Goal: Communication & Community: Answer question/provide support

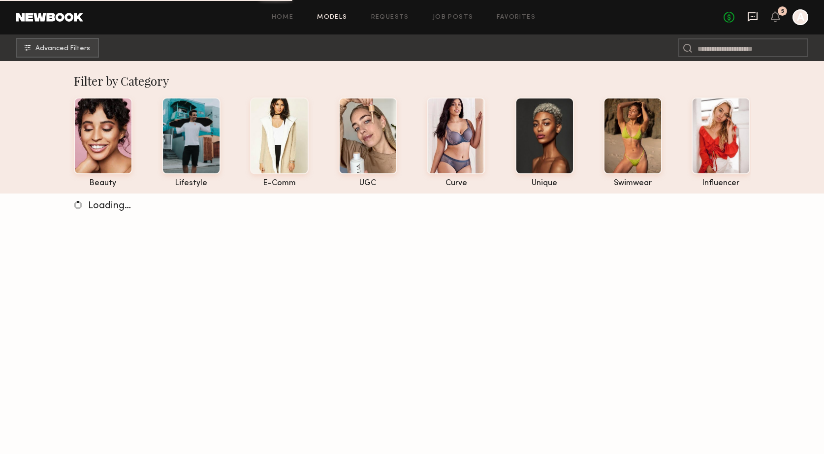
click at [754, 17] on icon at bounding box center [752, 16] width 11 height 11
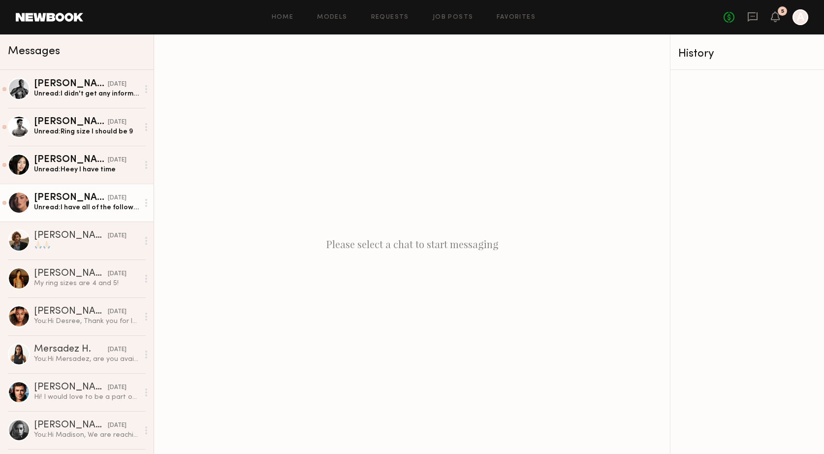
click at [80, 215] on link "[PERSON_NAME] [DATE] Unread: I have all of the following: Black Trousers , Blac…" at bounding box center [77, 203] width 154 height 38
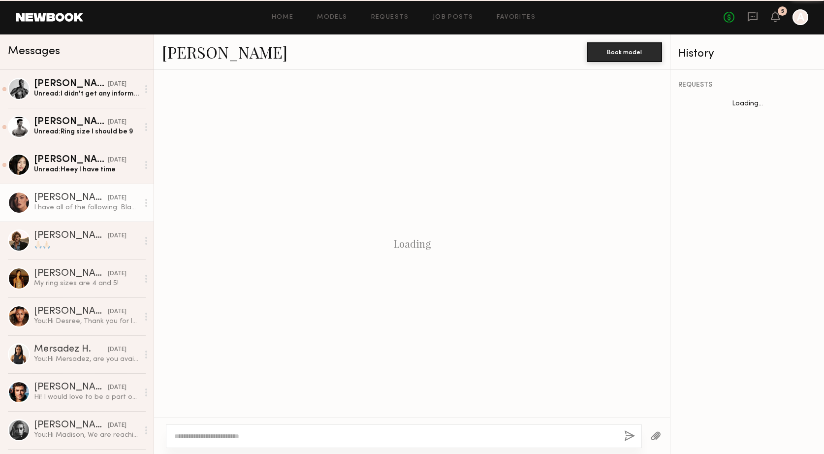
scroll to position [1086, 0]
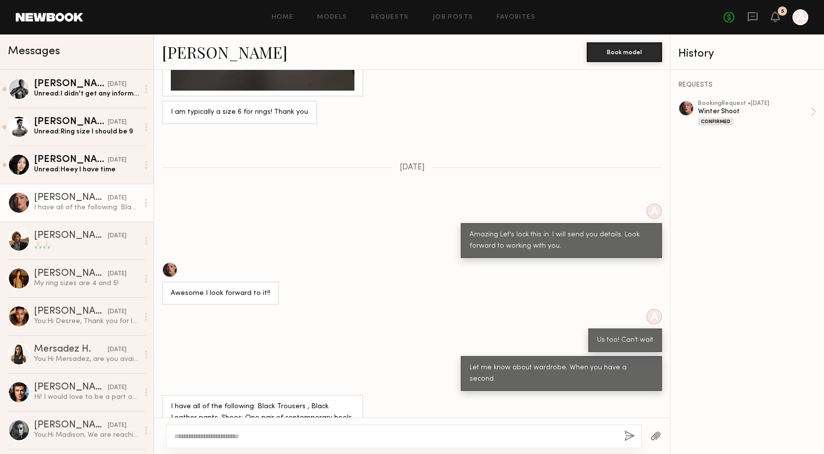
click at [192, 436] on textarea at bounding box center [395, 436] width 442 height 10
type textarea "*"
click at [656, 438] on button "button" at bounding box center [655, 436] width 11 height 12
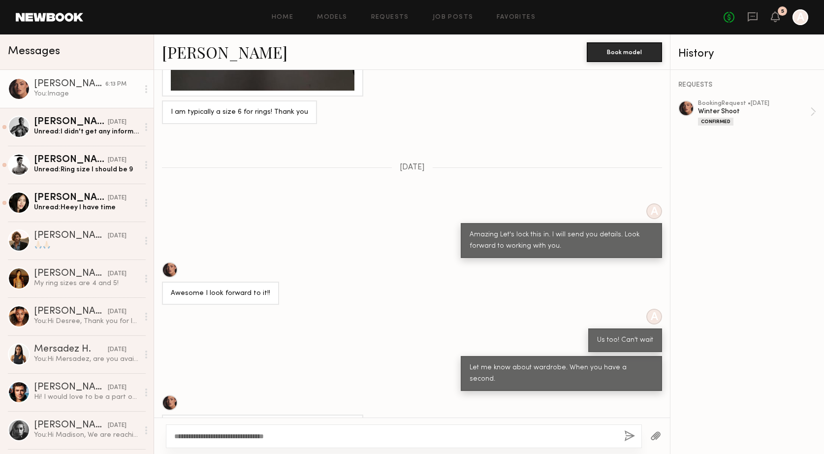
scroll to position [1455, 0]
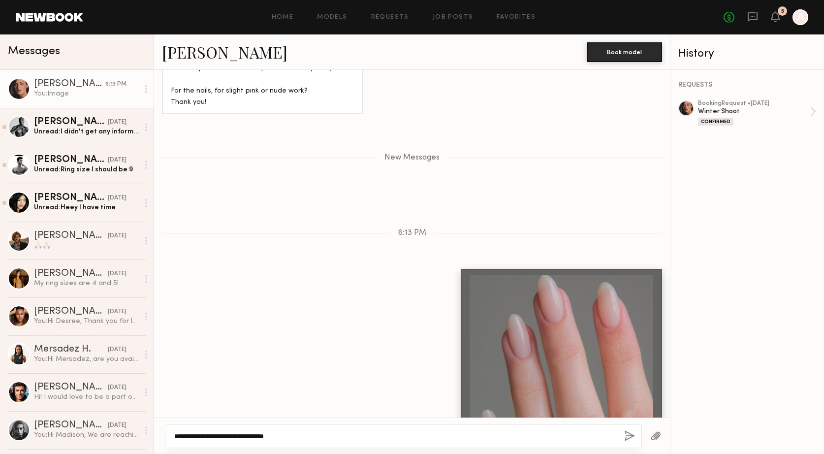
click at [195, 436] on textarea "**********" at bounding box center [395, 436] width 442 height 10
type textarea "*"
click at [654, 434] on button "button" at bounding box center [655, 436] width 11 height 12
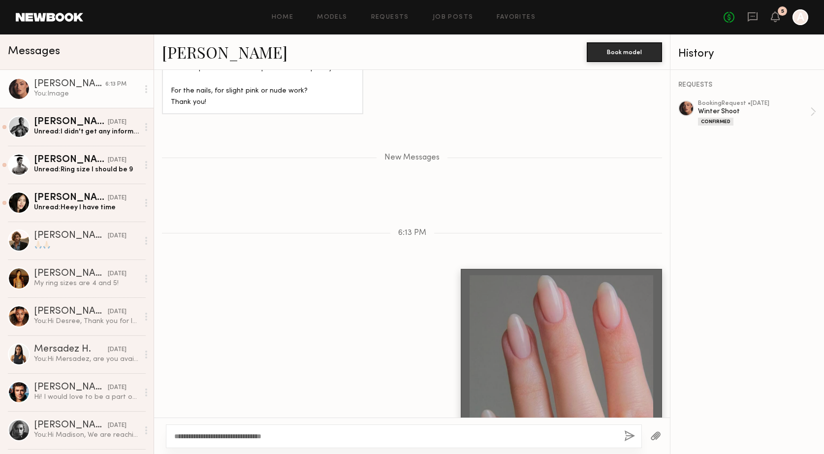
scroll to position [1675, 0]
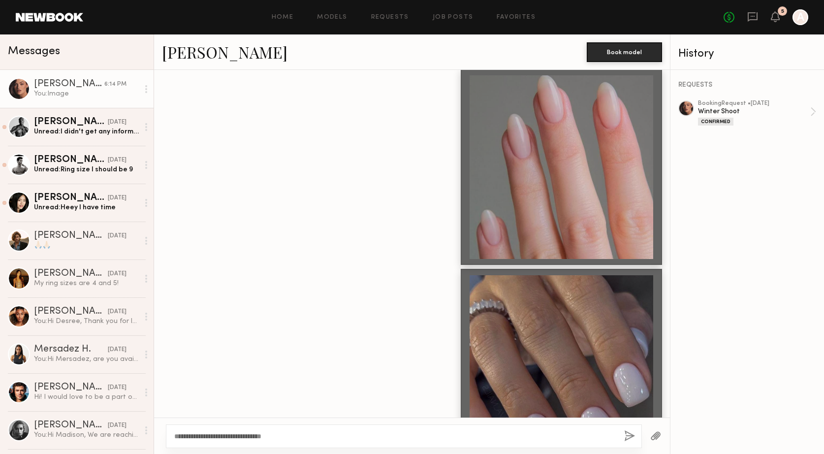
click at [653, 432] on button "button" at bounding box center [655, 436] width 11 height 12
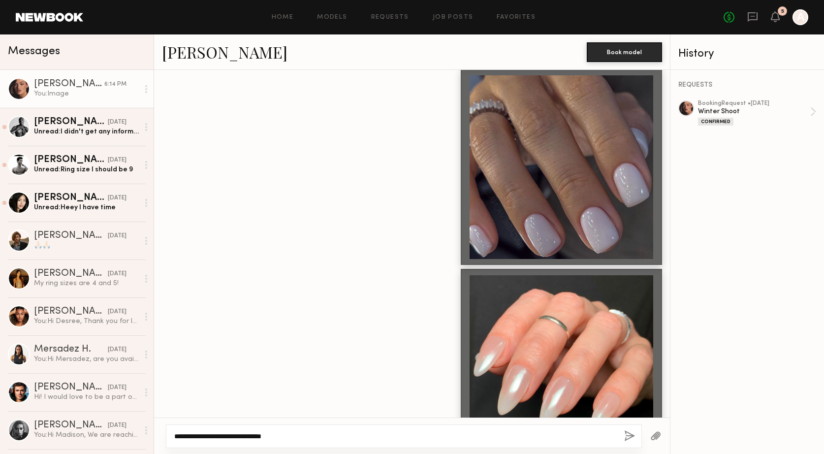
click at [296, 437] on textarea "**********" at bounding box center [395, 436] width 442 height 10
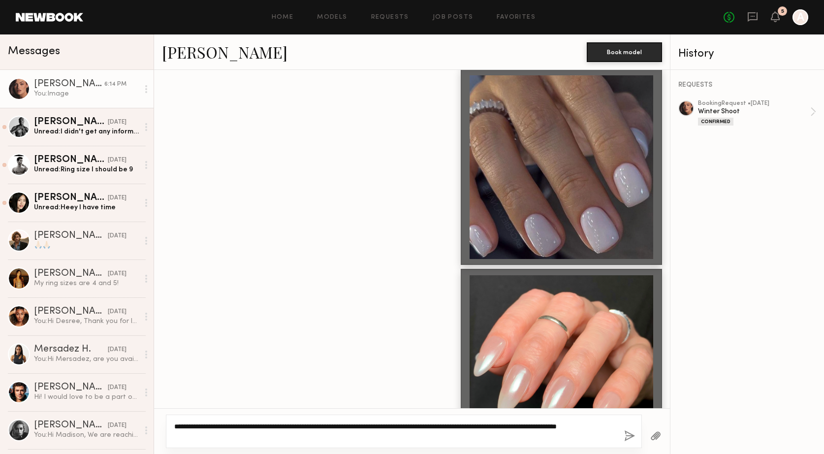
type textarea "**********"
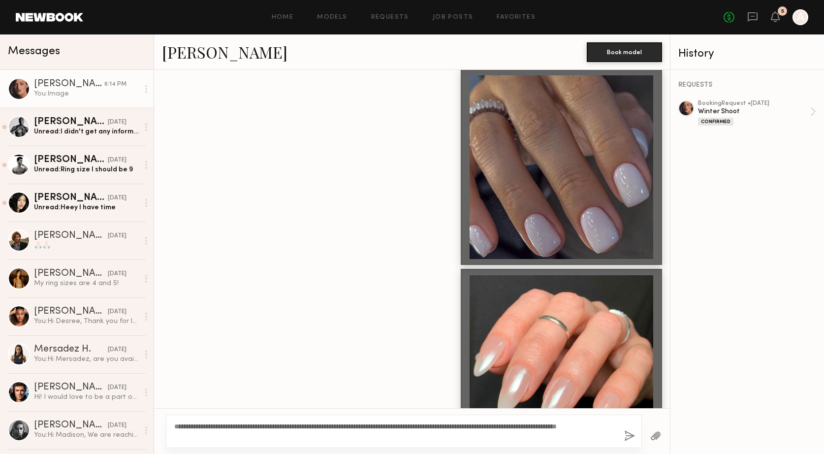
click at [629, 434] on button "button" at bounding box center [629, 436] width 11 height 12
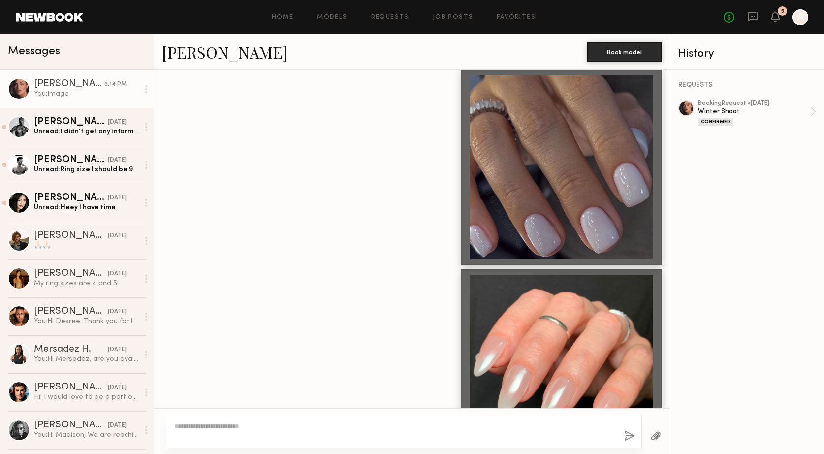
scroll to position [1925, 0]
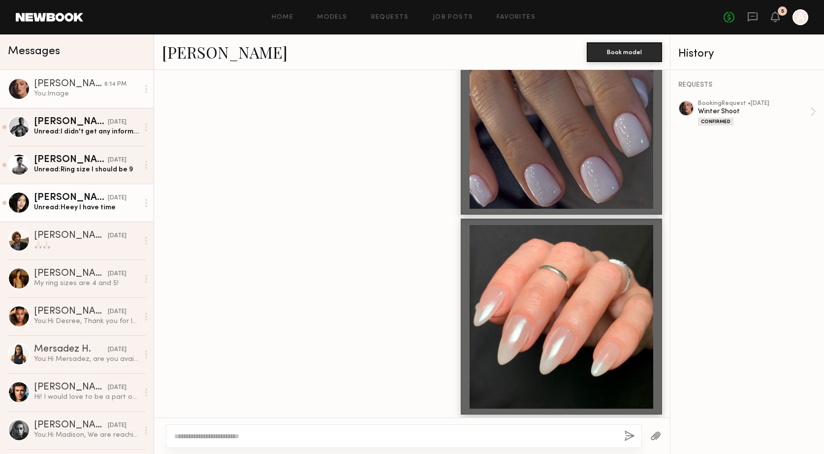
click at [59, 207] on div "Unread: Heey I have time" at bounding box center [86, 207] width 105 height 9
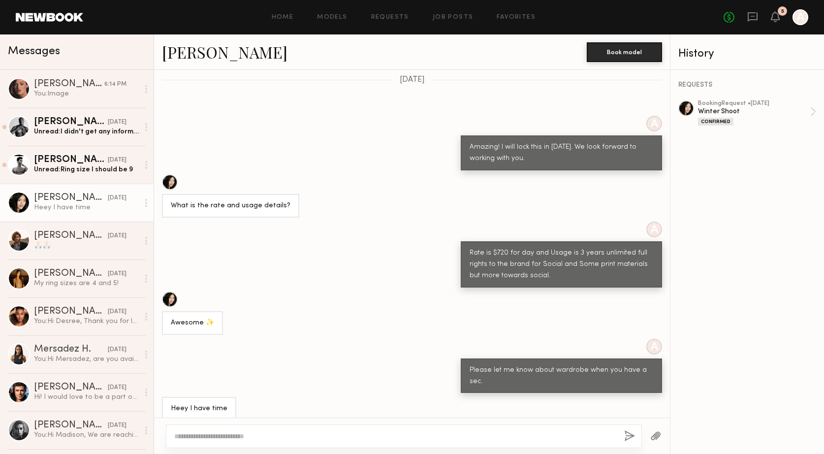
scroll to position [766, 0]
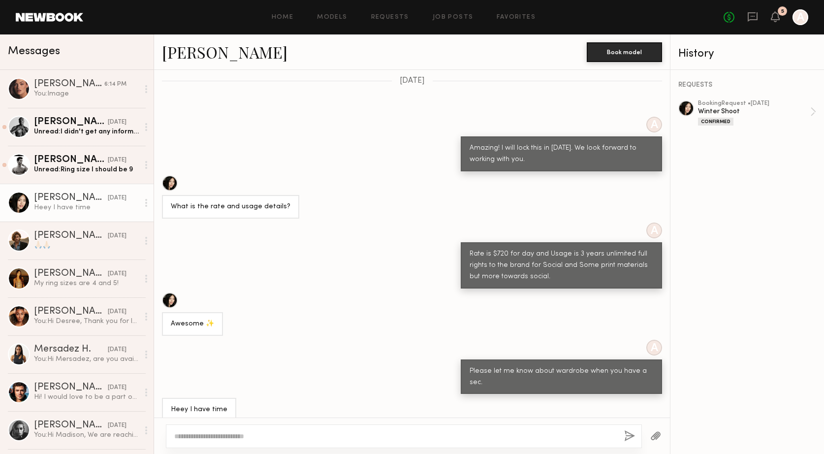
click at [190, 404] on div "Heey I have time" at bounding box center [199, 409] width 57 height 11
click at [220, 436] on textarea at bounding box center [395, 436] width 442 height 10
click at [223, 437] on textarea at bounding box center [395, 436] width 442 height 10
type textarea "*"
type textarea "**********"
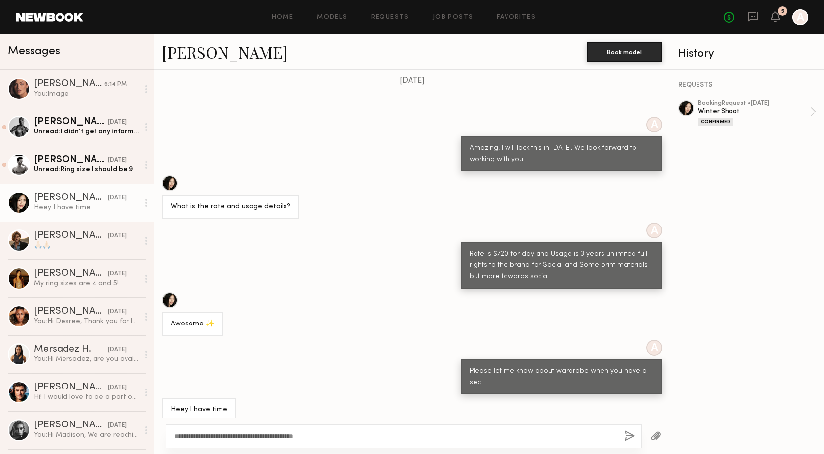
click at [654, 438] on button "button" at bounding box center [655, 436] width 11 height 12
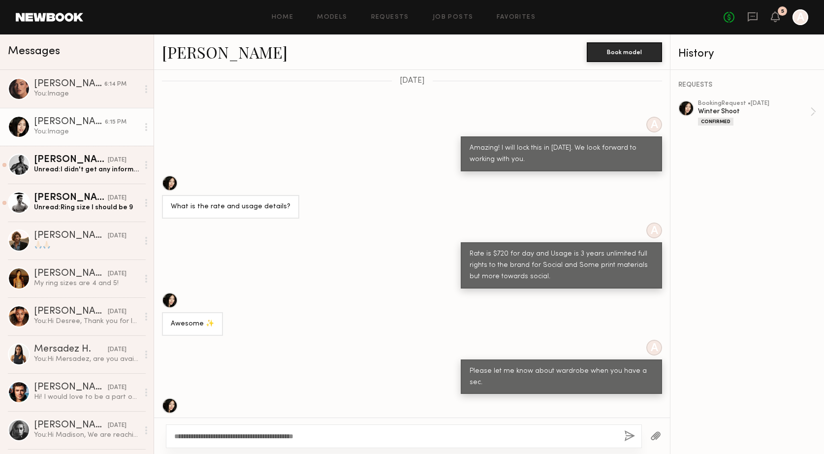
scroll to position [1135, 0]
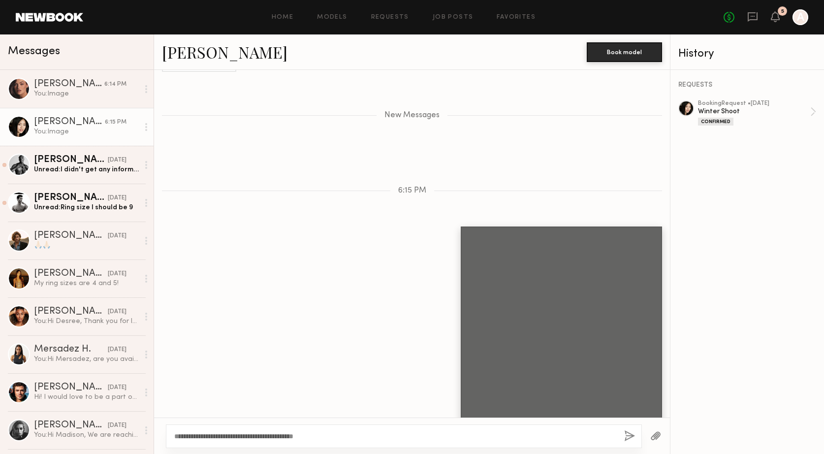
click at [653, 432] on button "button" at bounding box center [655, 436] width 11 height 12
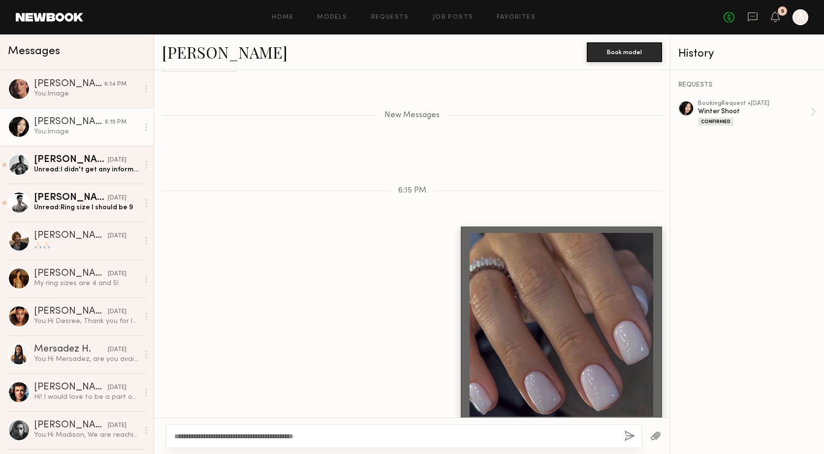
scroll to position [1355, 0]
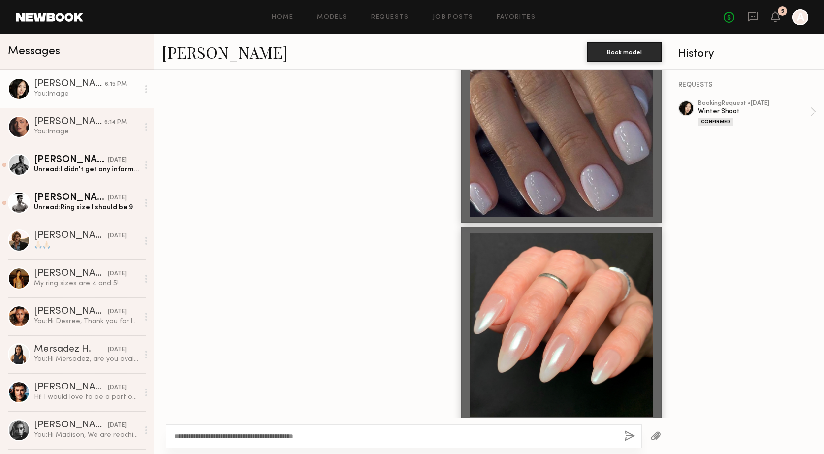
click at [627, 436] on button "button" at bounding box center [629, 436] width 11 height 12
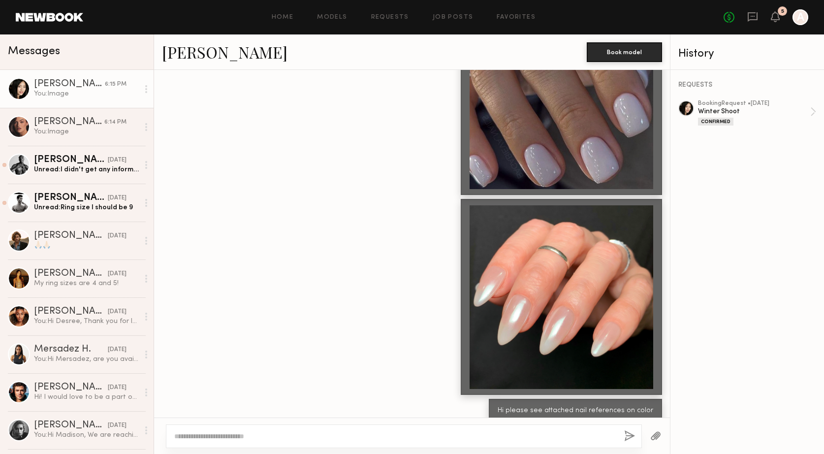
click at [268, 432] on textarea at bounding box center [395, 436] width 442 height 10
click at [216, 439] on textarea "**********" at bounding box center [395, 436] width 442 height 10
type textarea "**********"
click at [654, 434] on button "button" at bounding box center [655, 436] width 11 height 12
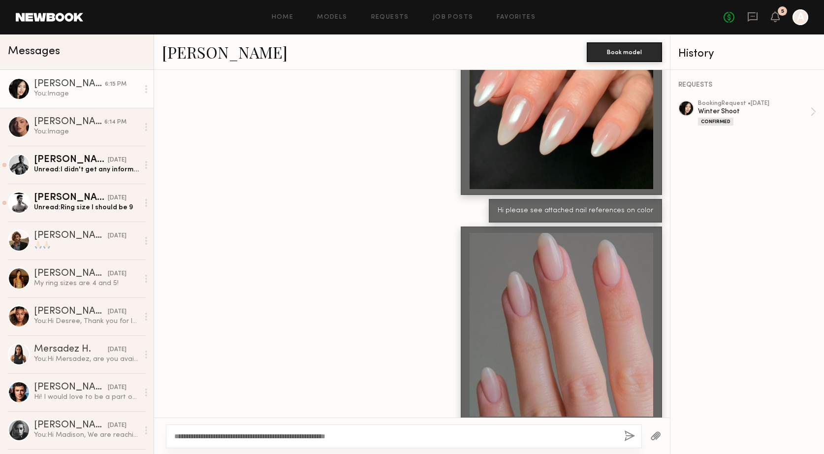
click at [624, 435] on div "**********" at bounding box center [404, 436] width 476 height 24
click at [628, 434] on button "button" at bounding box center [629, 436] width 11 height 12
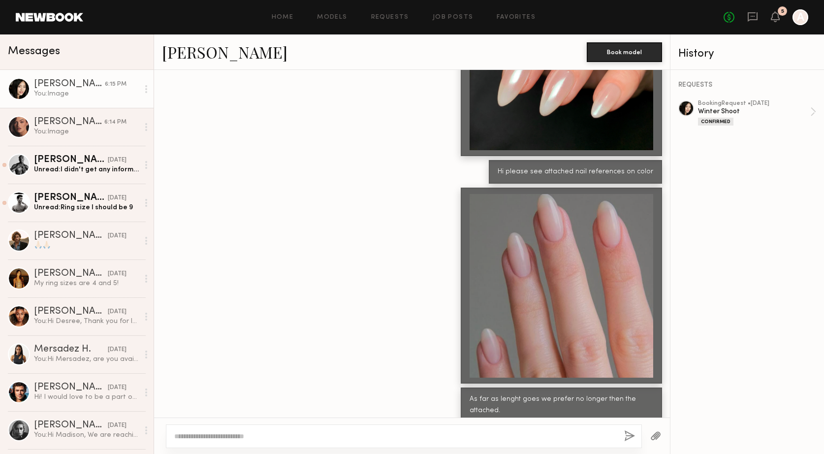
click at [205, 434] on textarea at bounding box center [395, 436] width 442 height 10
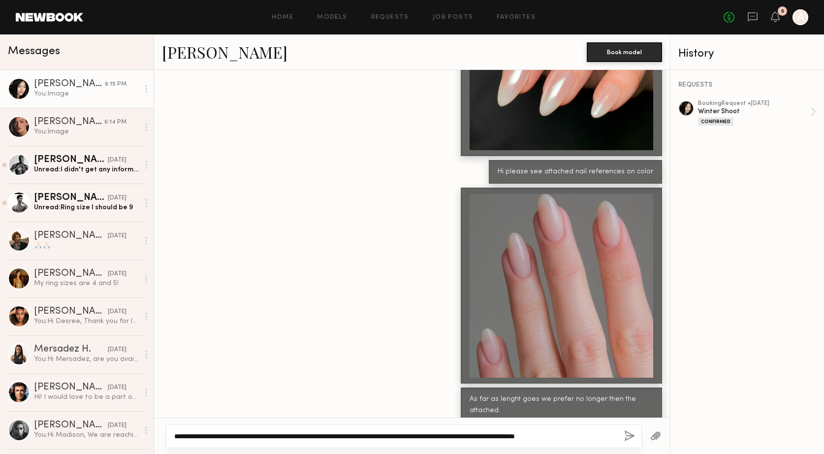
type textarea "**********"
click at [626, 439] on button "button" at bounding box center [629, 436] width 11 height 12
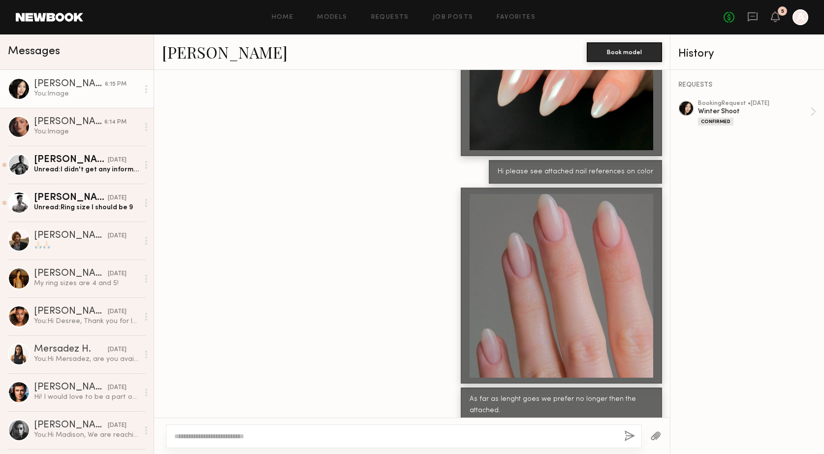
scroll to position [1671, 0]
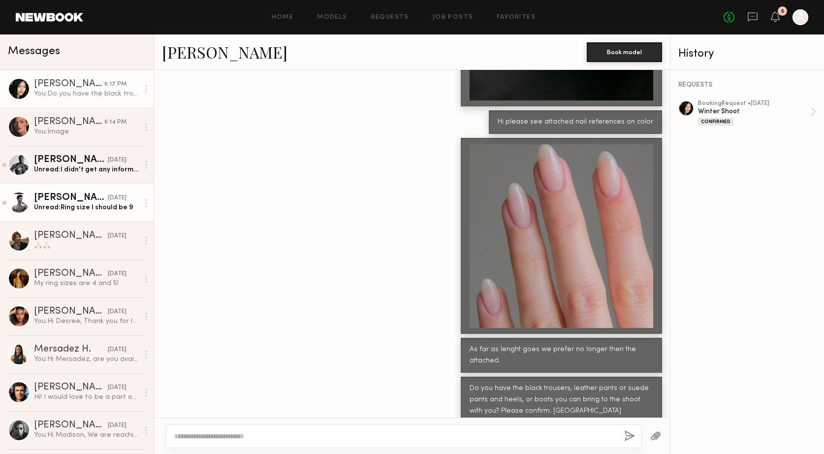
click at [63, 201] on div "Davide G." at bounding box center [71, 198] width 74 height 10
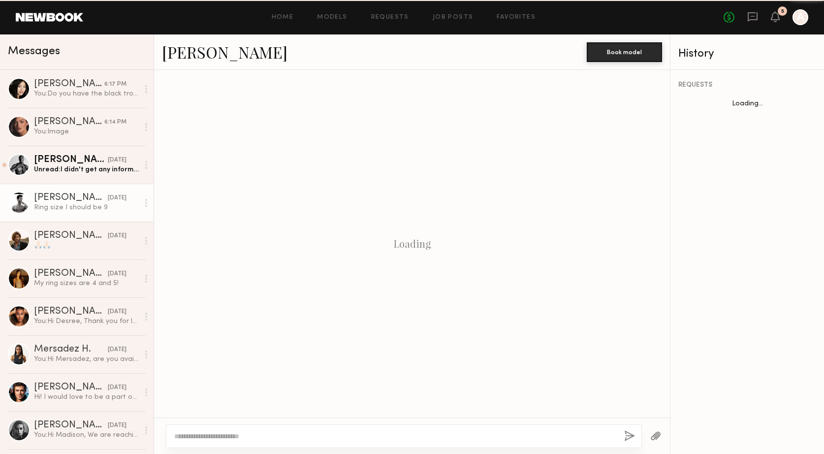
scroll to position [740, 0]
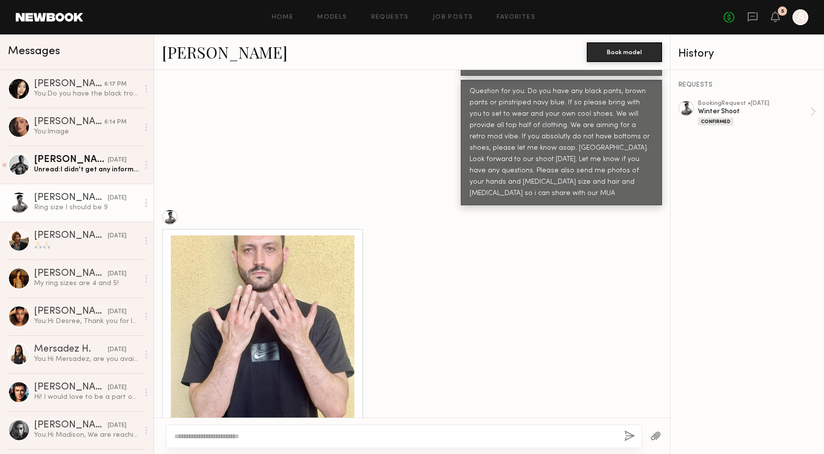
click at [237, 308] on div at bounding box center [263, 327] width 184 height 184
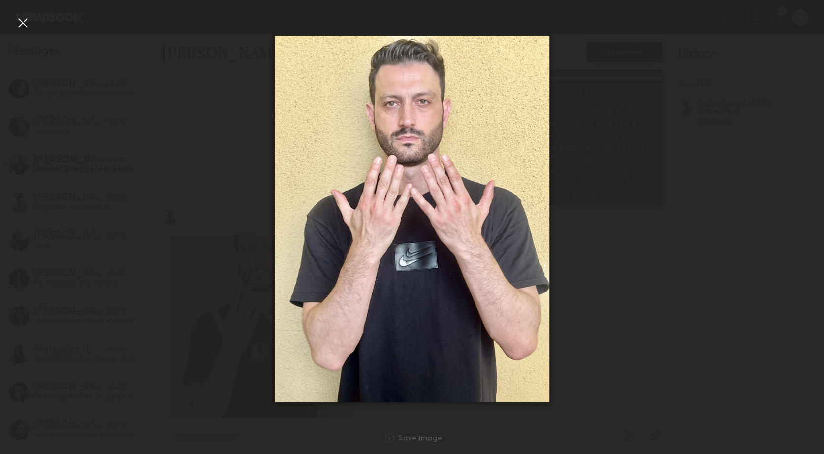
click at [25, 20] on div at bounding box center [23, 23] width 16 height 16
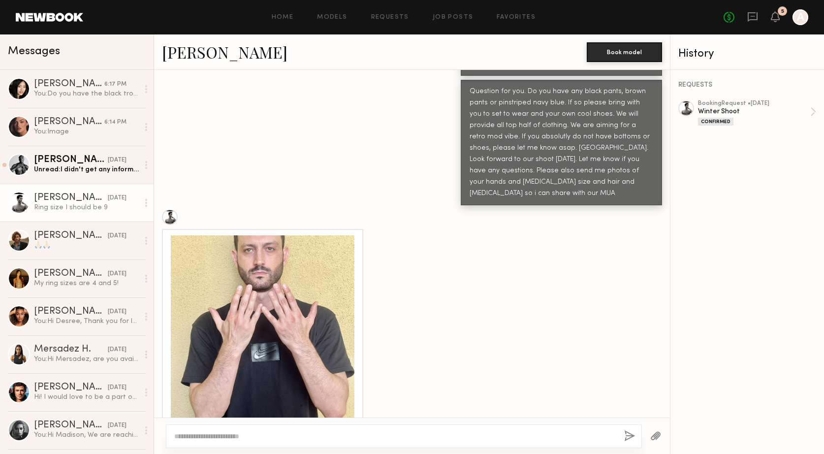
click at [220, 435] on textarea at bounding box center [395, 436] width 442 height 10
type textarea "*"
click at [266, 235] on div at bounding box center [263, 327] width 184 height 184
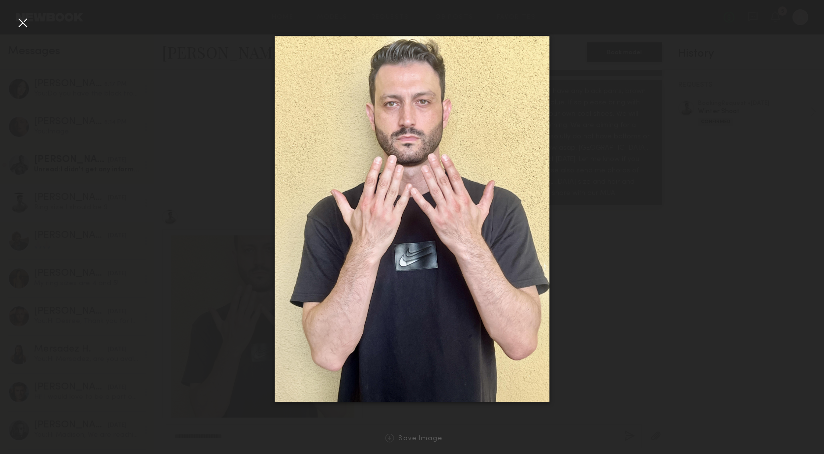
click at [23, 22] on div at bounding box center [23, 23] width 16 height 16
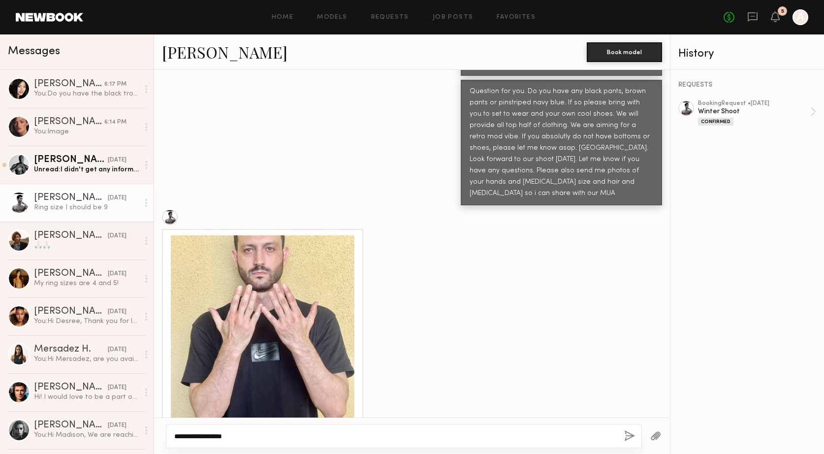
click at [187, 435] on textarea "**********" at bounding box center [395, 436] width 442 height 10
click at [304, 437] on textarea "**********" at bounding box center [395, 436] width 442 height 10
click at [271, 264] on div at bounding box center [263, 327] width 184 height 184
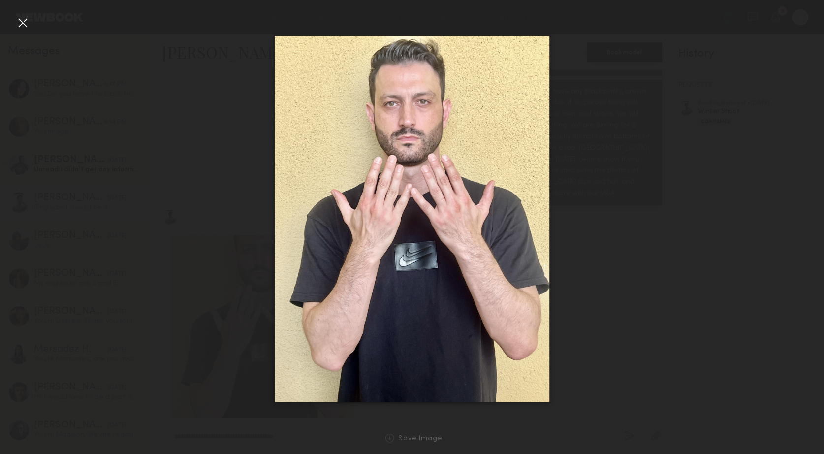
click at [21, 21] on div at bounding box center [23, 23] width 16 height 16
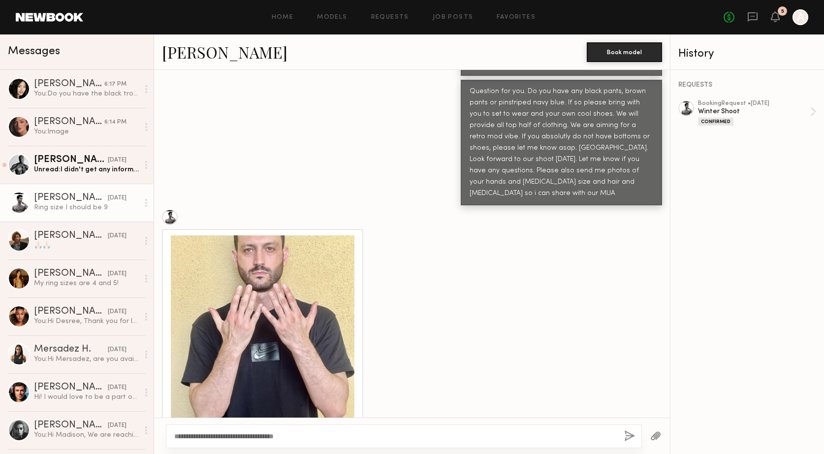
click at [203, 51] on link "Davide G." at bounding box center [225, 51] width 126 height 21
click at [302, 437] on textarea "**********" at bounding box center [395, 436] width 442 height 10
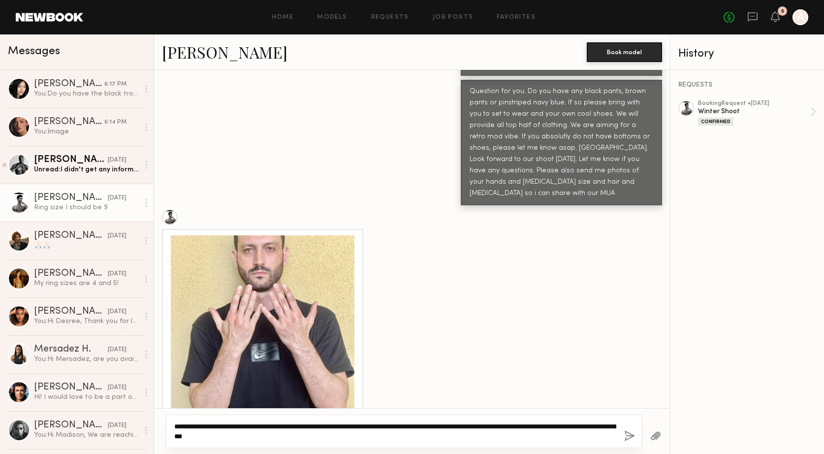
type textarea "**********"
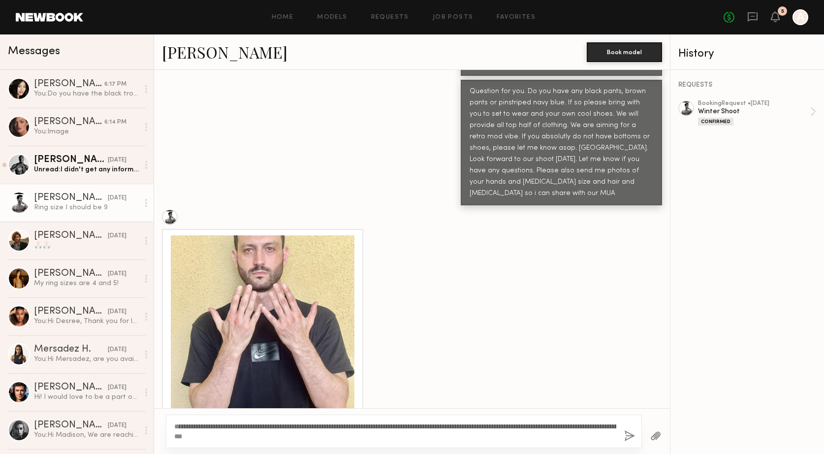
click at [629, 438] on button "button" at bounding box center [629, 436] width 11 height 12
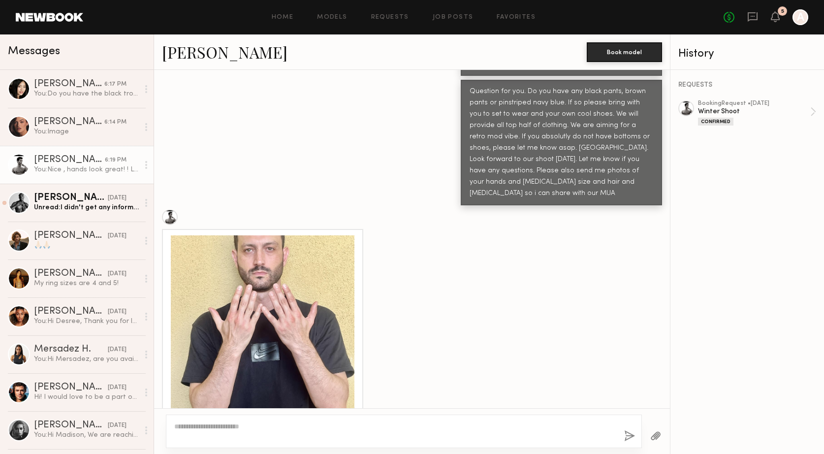
scroll to position [951, 0]
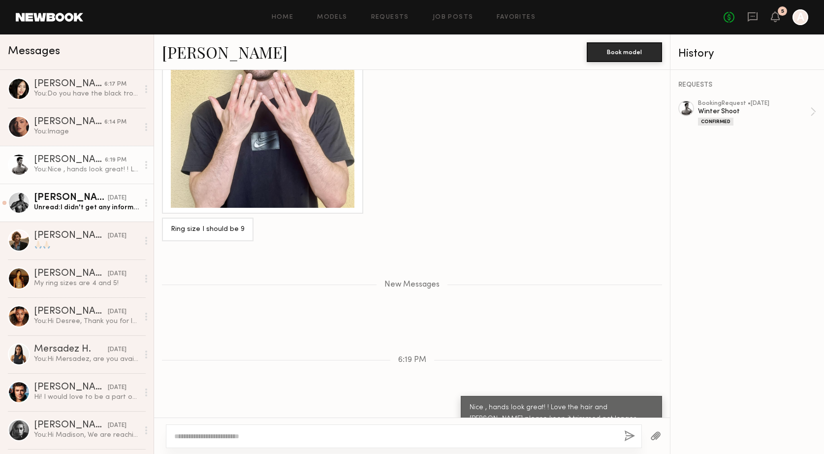
click at [62, 204] on div "Unread: I didn't get any information about the wardrobe, would you like me to b…" at bounding box center [86, 207] width 105 height 9
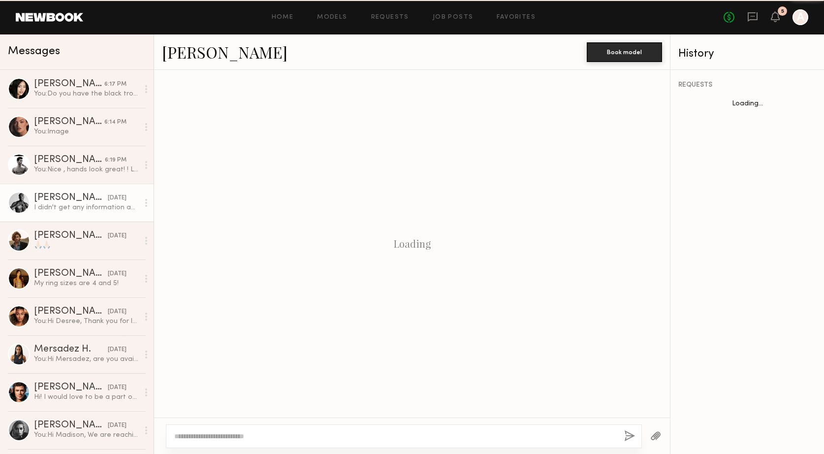
scroll to position [943, 0]
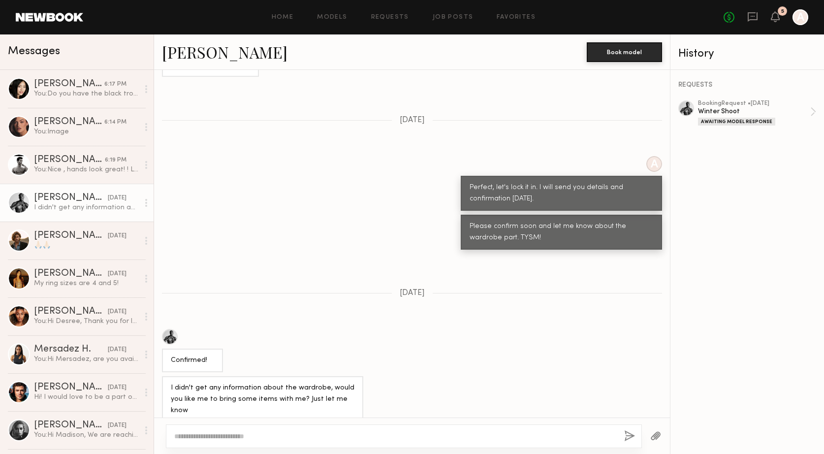
click at [220, 435] on textarea at bounding box center [395, 436] width 442 height 10
click at [181, 52] on link "Jonathan A." at bounding box center [225, 51] width 126 height 21
click at [225, 437] on textarea "**********" at bounding box center [395, 436] width 442 height 10
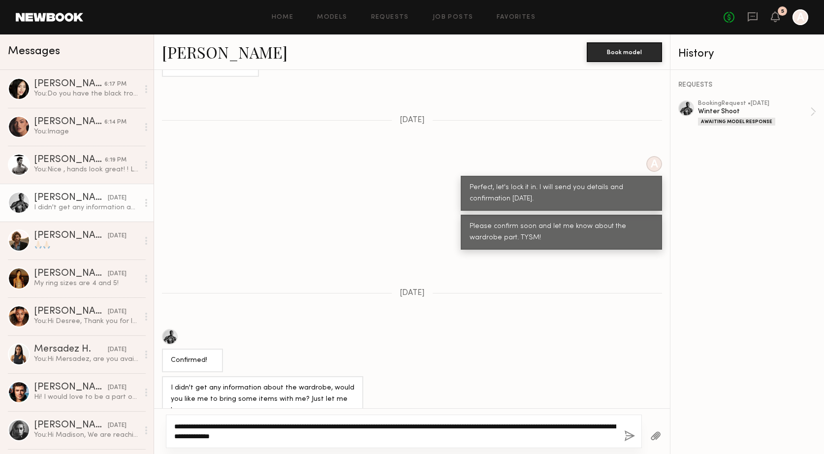
type textarea "**********"
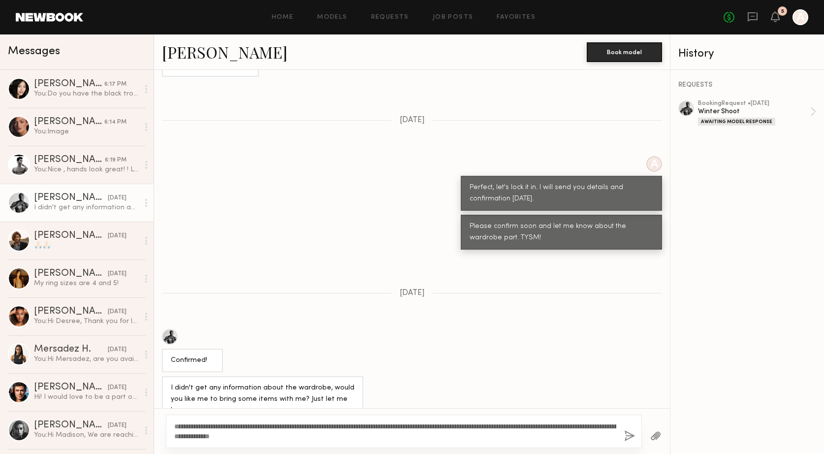
click at [629, 438] on button "button" at bounding box center [629, 436] width 11 height 12
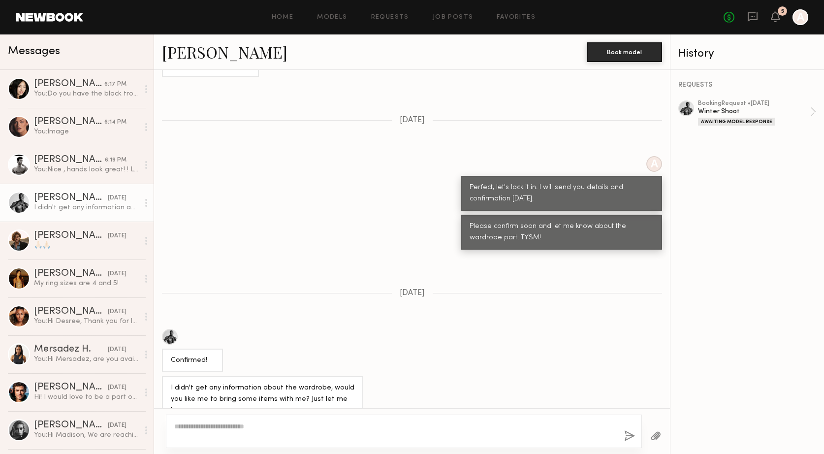
scroll to position [1079, 0]
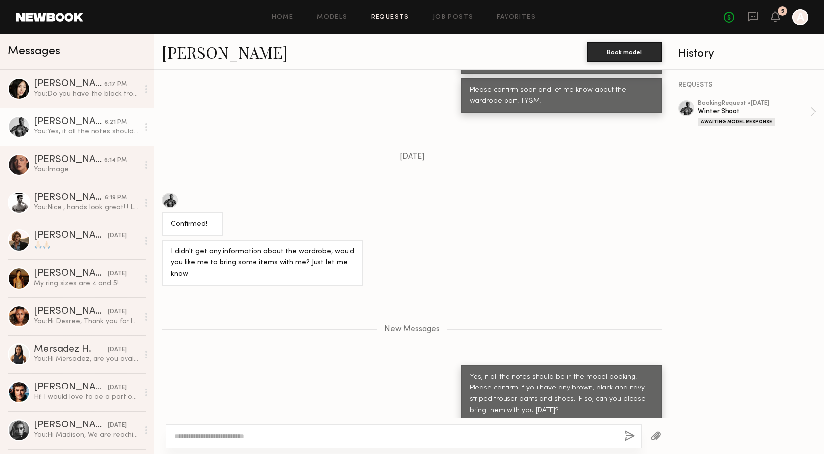
click at [387, 18] on link "Requests" at bounding box center [390, 17] width 38 height 6
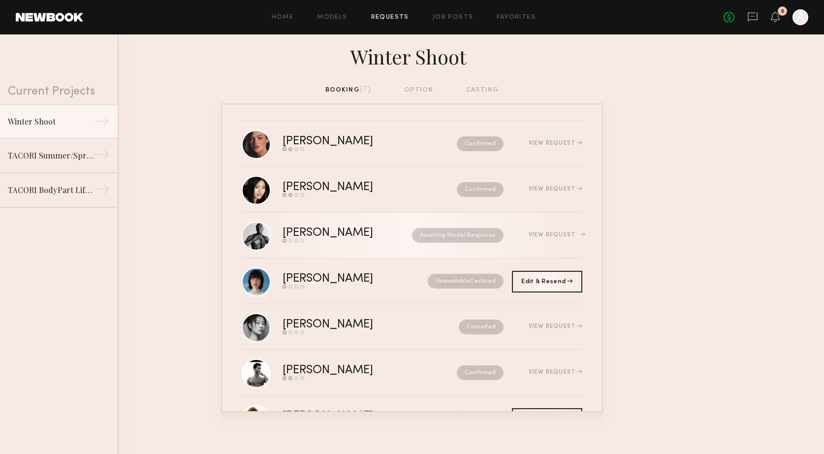
click at [307, 232] on div "[PERSON_NAME]" at bounding box center [338, 232] width 110 height 11
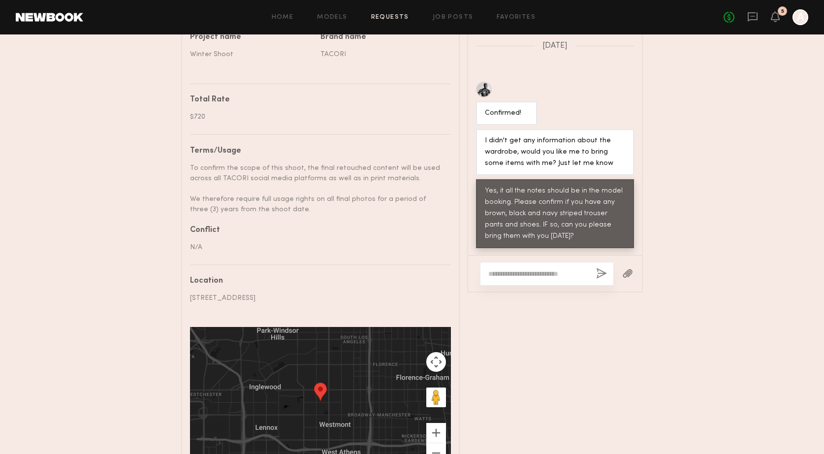
scroll to position [631, 0]
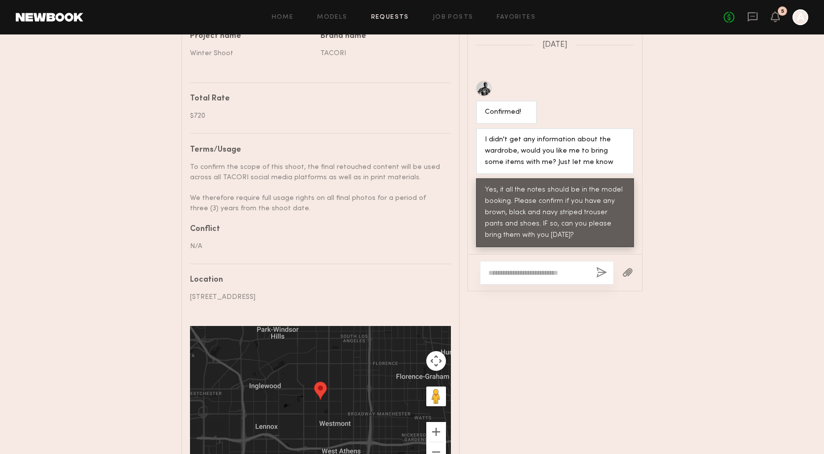
click at [506, 272] on textarea at bounding box center [538, 273] width 100 height 10
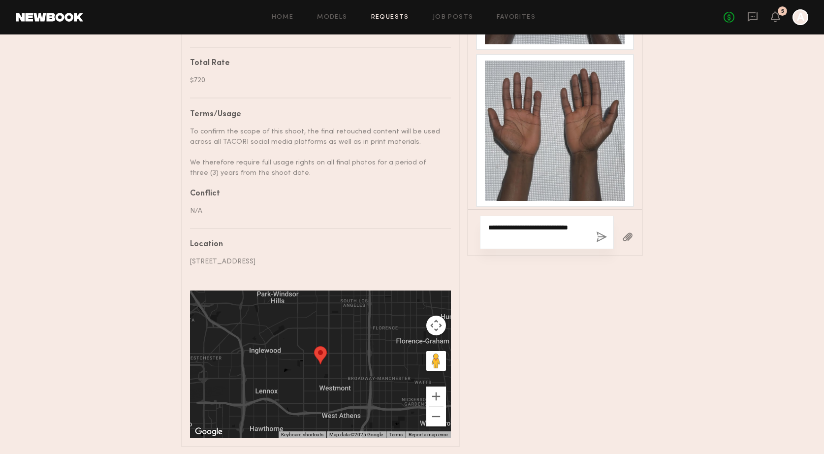
scroll to position [706, 0]
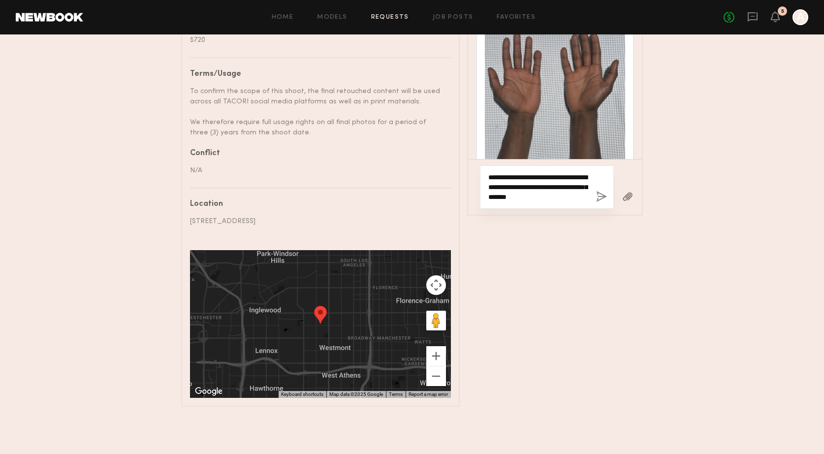
type textarea "**********"
click at [600, 194] on button "button" at bounding box center [601, 197] width 11 height 12
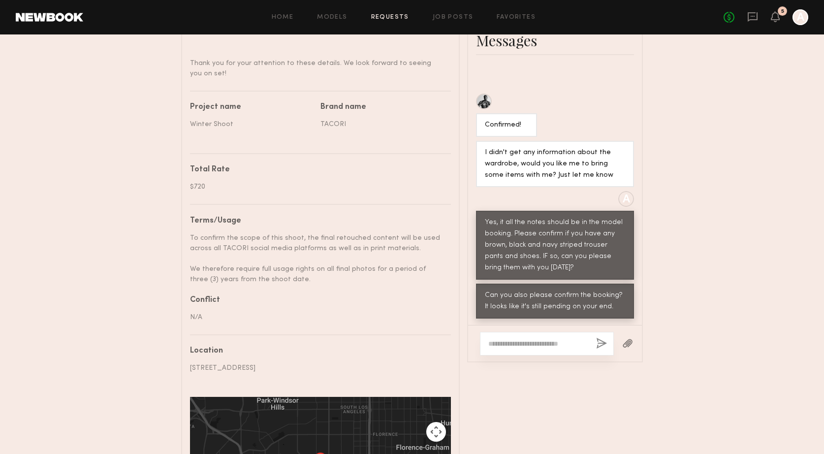
scroll to position [560, 0]
click at [289, 243] on div "To confirm the scope of this shoot, the final retouched content will be used ac…" at bounding box center [316, 258] width 253 height 52
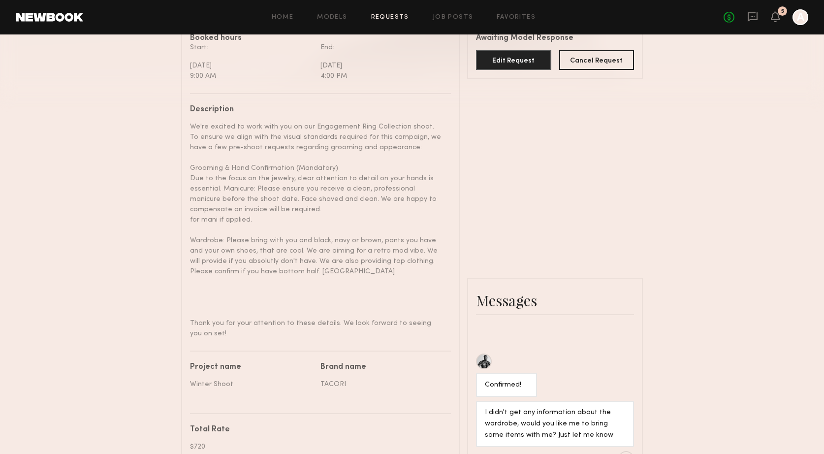
scroll to position [299, 0]
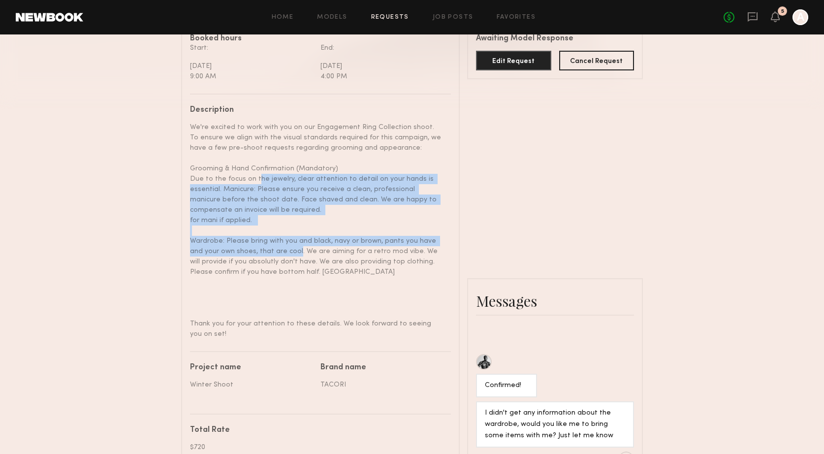
drag, startPoint x: 252, startPoint y: 181, endPoint x: 280, endPoint y: 255, distance: 78.6
click at [280, 255] on div "We're excited to work with you on our Engagement Ring Collection shoot. To ensu…" at bounding box center [316, 230] width 253 height 217
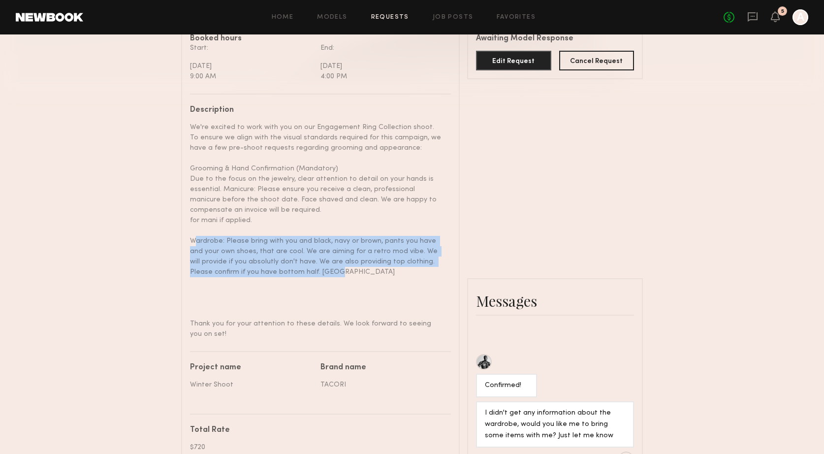
drag, startPoint x: 189, startPoint y: 240, endPoint x: 337, endPoint y: 269, distance: 150.1
click at [337, 269] on div "We're excited to work with you on our Engagement Ring Collection shoot. To ensu…" at bounding box center [316, 230] width 253 height 217
copy div "Wardrobe: Please bring with you and black, navy or brown, pants you have and yo…"
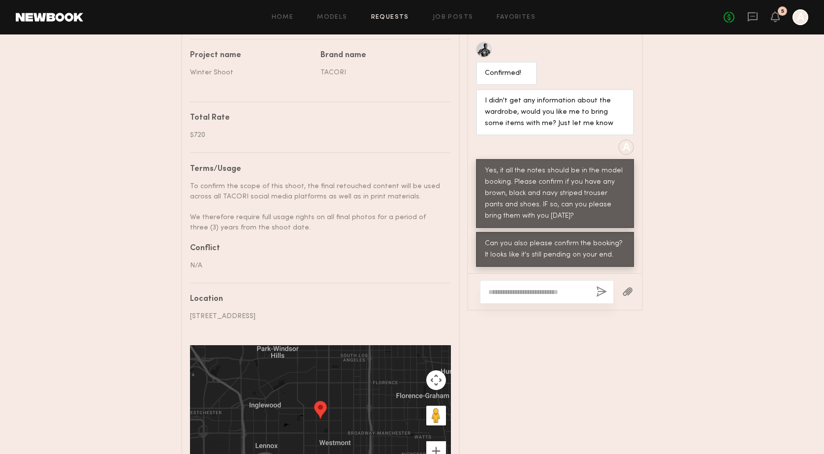
scroll to position [615, 0]
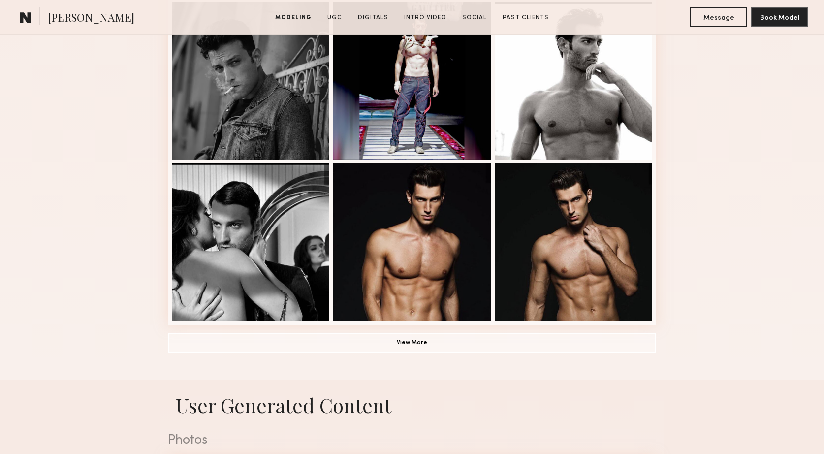
scroll to position [617, 0]
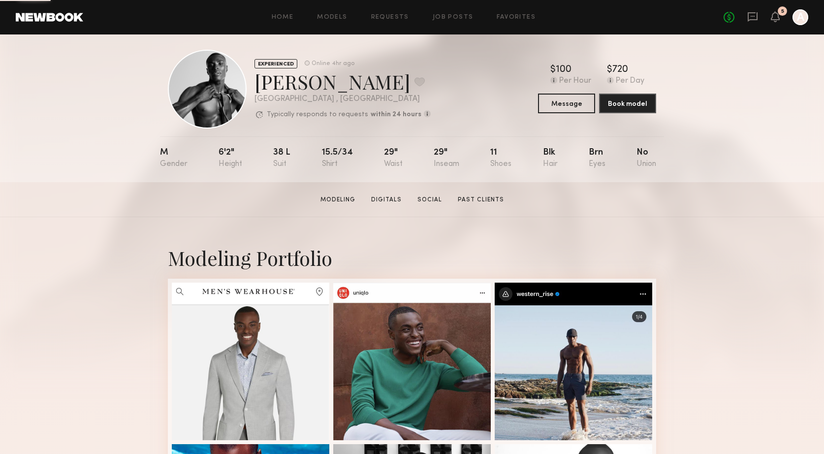
scroll to position [10, 0]
